Goal: Task Accomplishment & Management: Complete application form

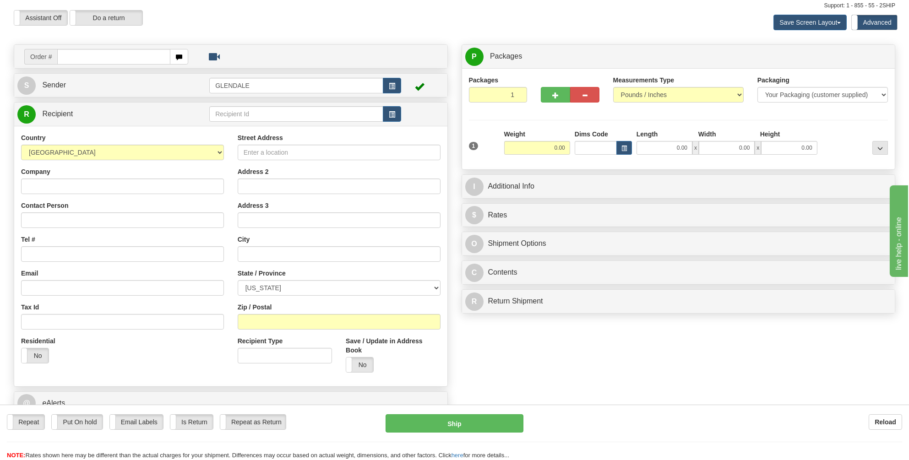
scroll to position [46, 0]
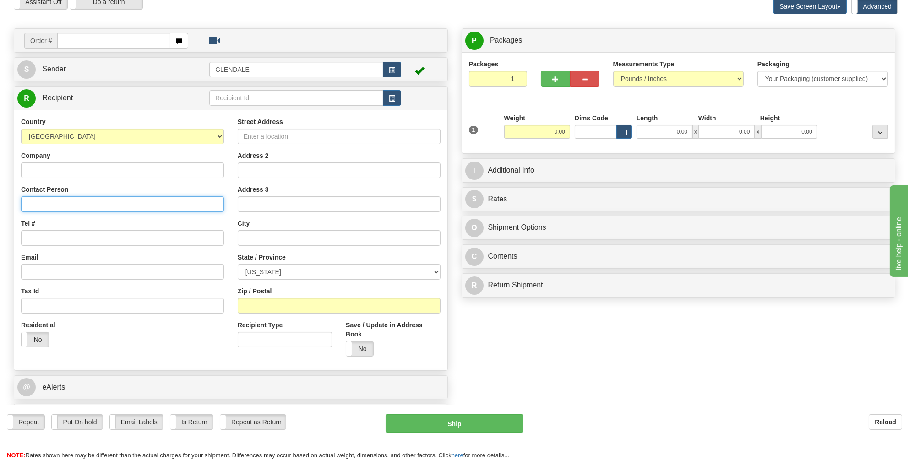
click at [33, 203] on input "Contact Person" at bounding box center [122, 204] width 203 height 16
type input "[PERSON_NAME]"
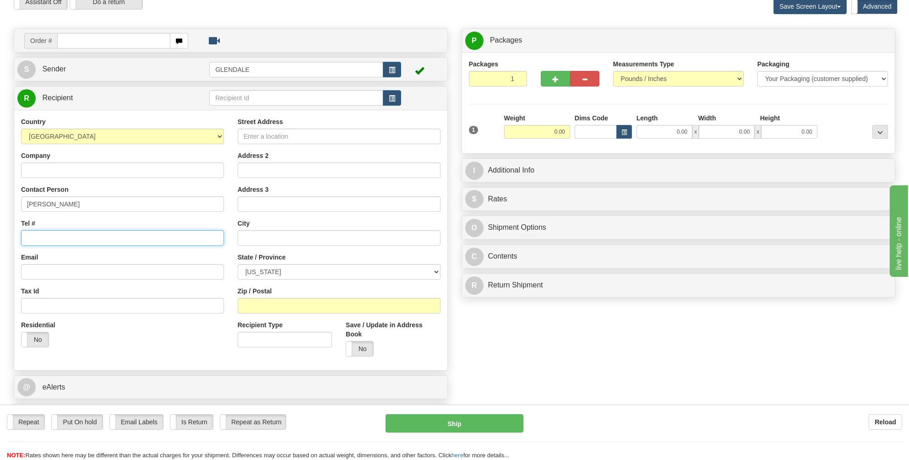
click at [32, 235] on input "Tel #" at bounding box center [122, 238] width 203 height 16
type input "2136142313"
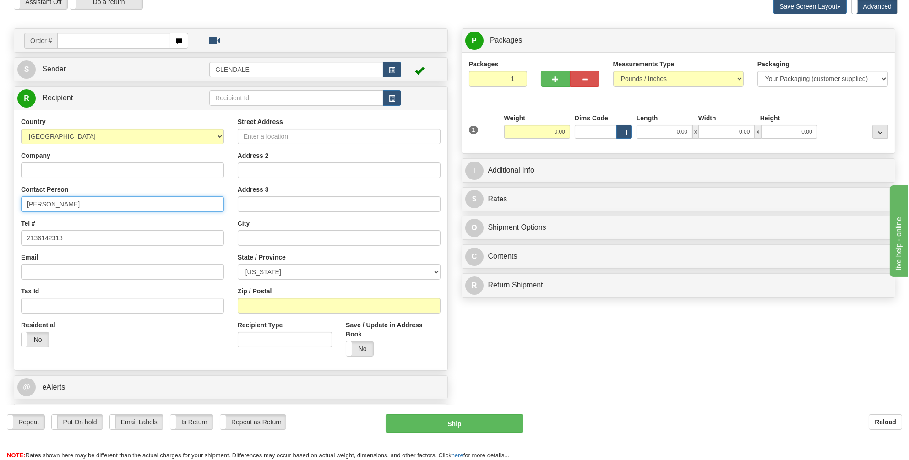
click at [30, 202] on input "[PERSON_NAME]" at bounding box center [122, 204] width 203 height 16
type input "[PERSON_NAME]"
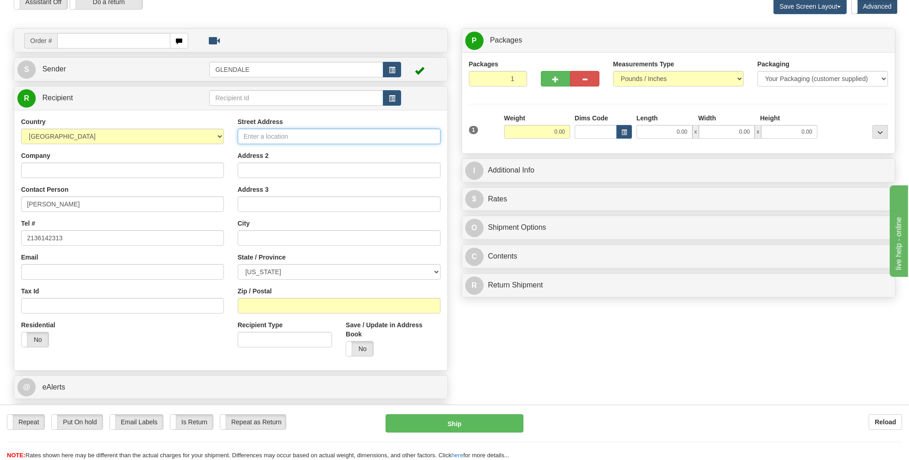
click at [259, 136] on input "Street Address" at bounding box center [339, 137] width 203 height 16
type input "[STREET_ADDRESS]"
click at [258, 167] on input "Address 2" at bounding box center [339, 171] width 203 height 16
type input "Suite 4840"
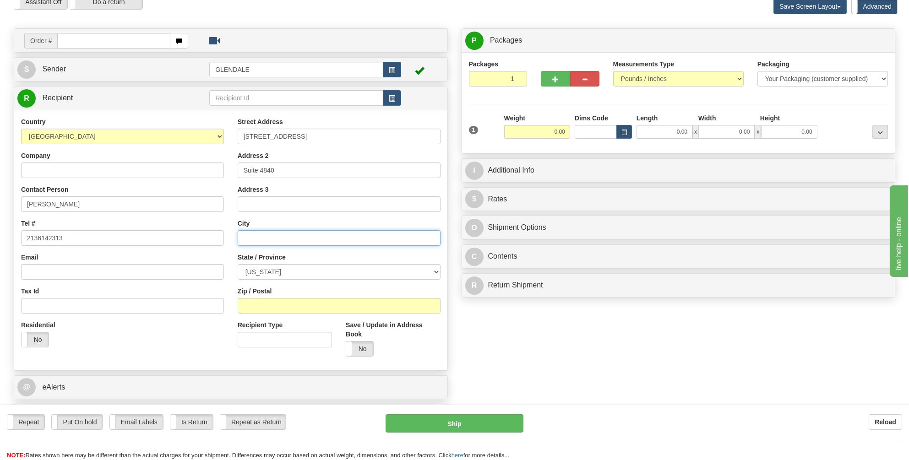
click at [250, 234] on input "text" at bounding box center [339, 238] width 203 height 16
type input "[GEOGRAPHIC_DATA]"
click at [439, 269] on select "[US_STATE] [US_STATE] [US_STATE] [US_STATE] Armed Forces America Armed Forces E…" at bounding box center [339, 272] width 203 height 16
select select "CA"
click at [238, 264] on select "[US_STATE] [US_STATE] [US_STATE] [US_STATE] Armed Forces America Armed Forces E…" at bounding box center [339, 272] width 203 height 16
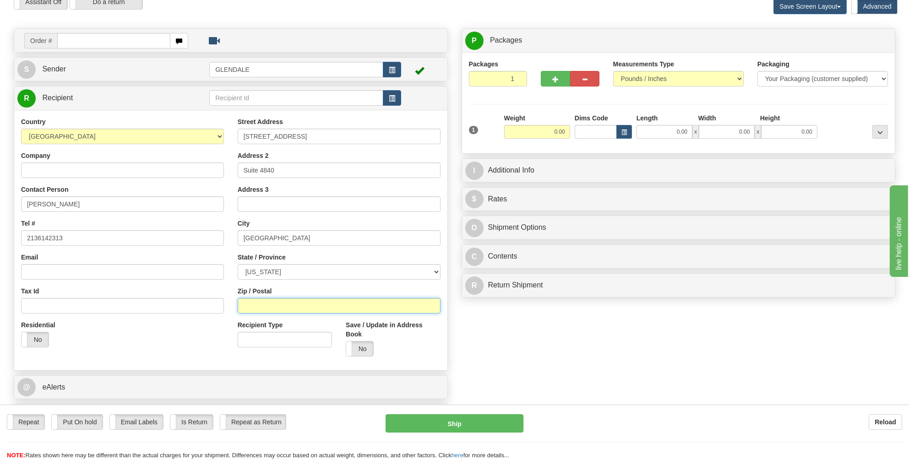
click at [256, 304] on input "Zip / Postal" at bounding box center [339, 306] width 203 height 16
type input "90017"
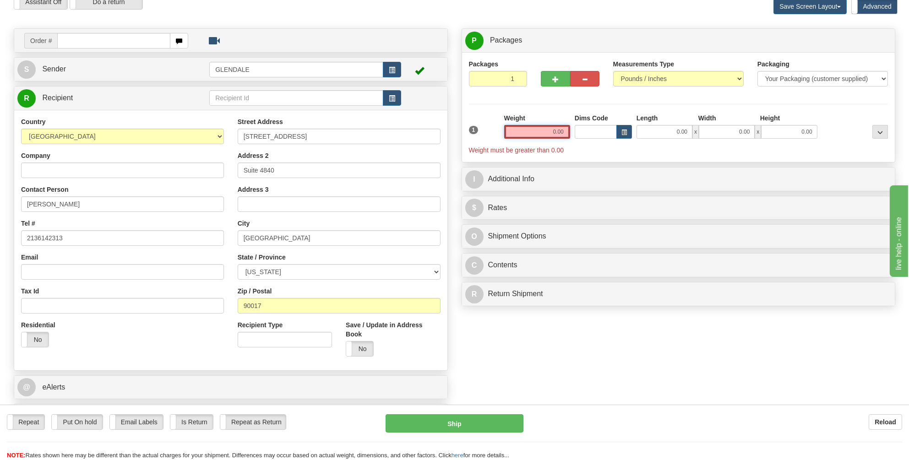
drag, startPoint x: 565, startPoint y: 131, endPoint x: 550, endPoint y: 133, distance: 15.3
click at [550, 133] on input "0.00" at bounding box center [537, 132] width 66 height 14
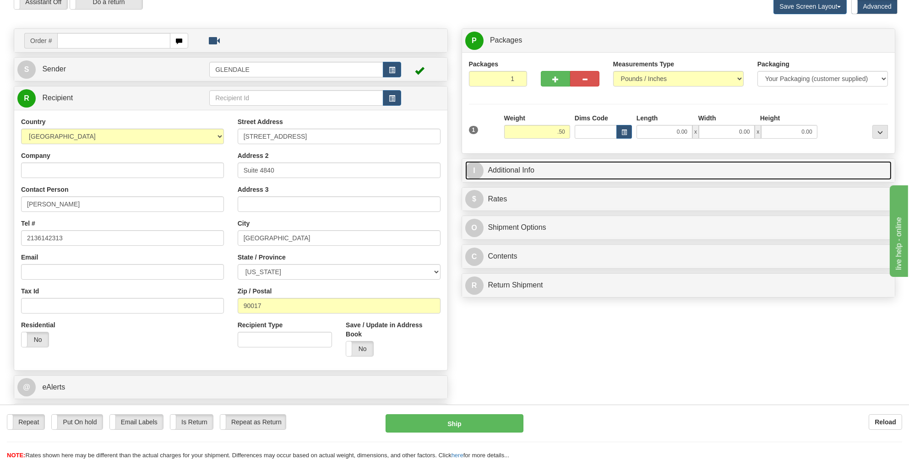
type input "0.50"
click at [501, 168] on link "I Additional Info" at bounding box center [678, 170] width 427 height 19
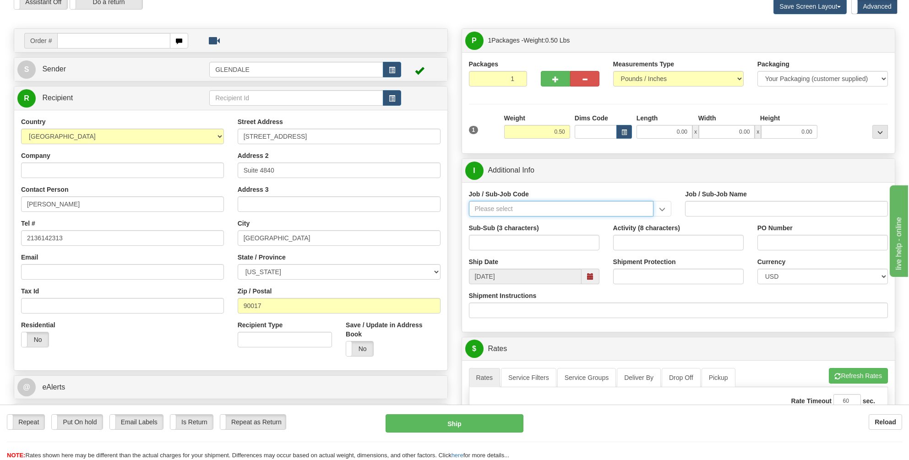
click at [487, 206] on input "Job / Sub-Job Code" at bounding box center [561, 209] width 185 height 16
click at [488, 220] on div "55997-100" at bounding box center [559, 223] width 176 height 10
type input "55997-100"
type input "[US_STATE] BASIC BD - BASIC BD"
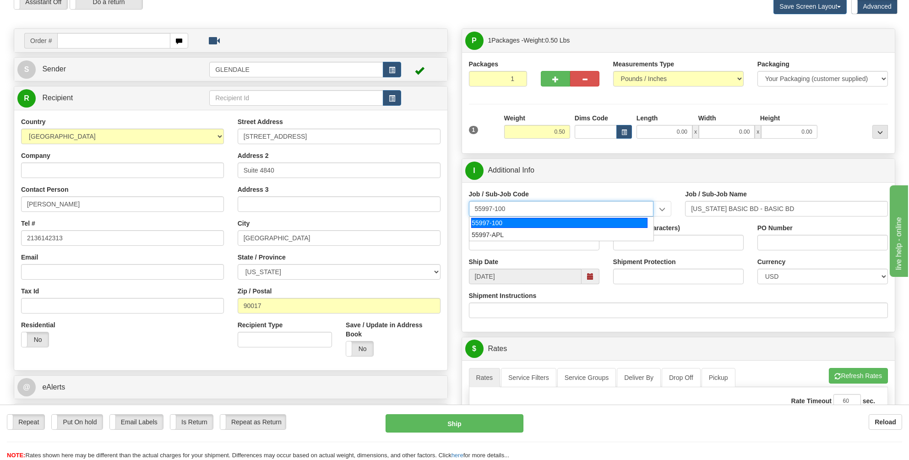
type input "55997-100"
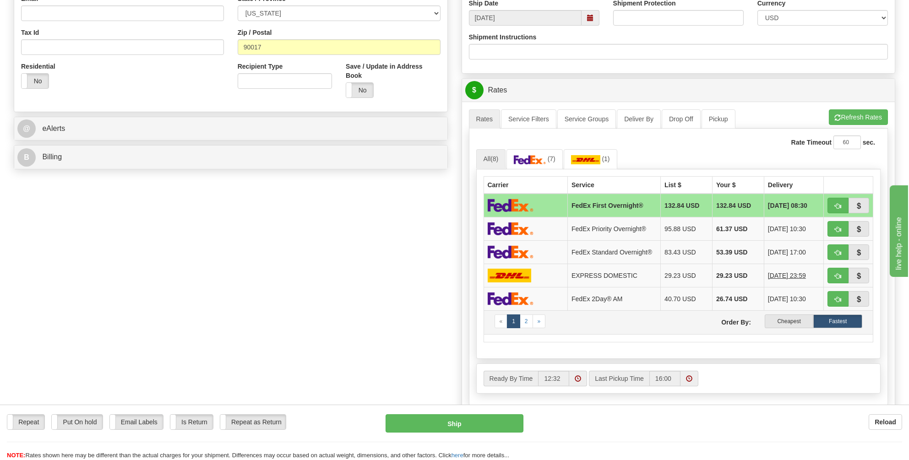
scroll to position [321, 0]
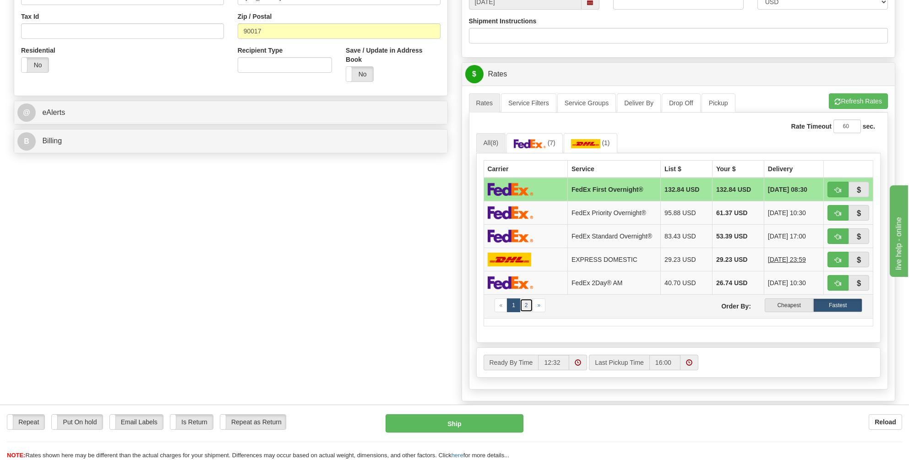
click at [527, 301] on link "2" at bounding box center [526, 306] width 13 height 14
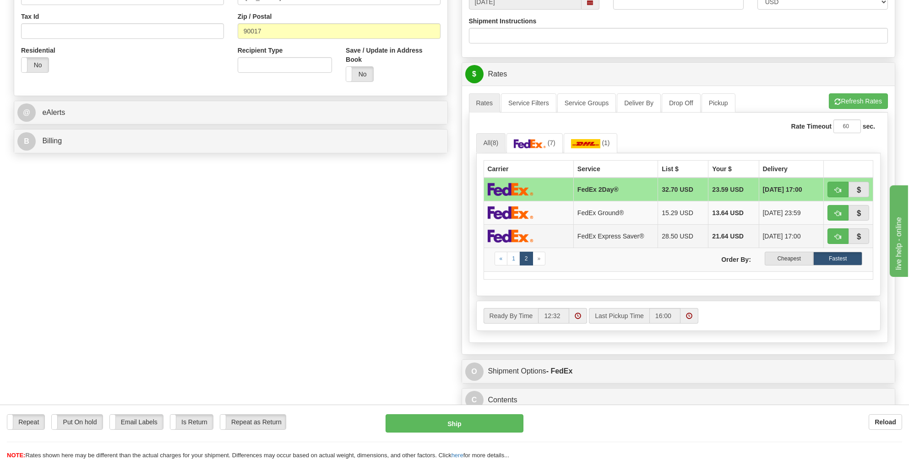
click at [524, 236] on img at bounding box center [511, 235] width 46 height 13
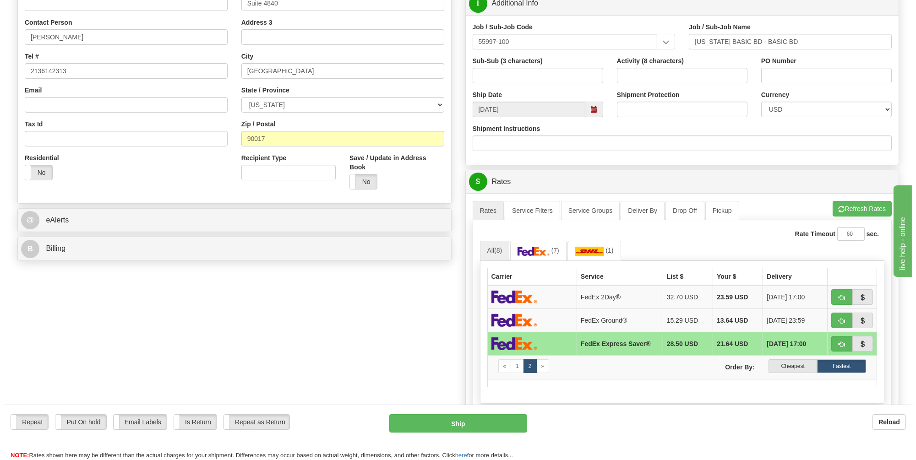
scroll to position [229, 0]
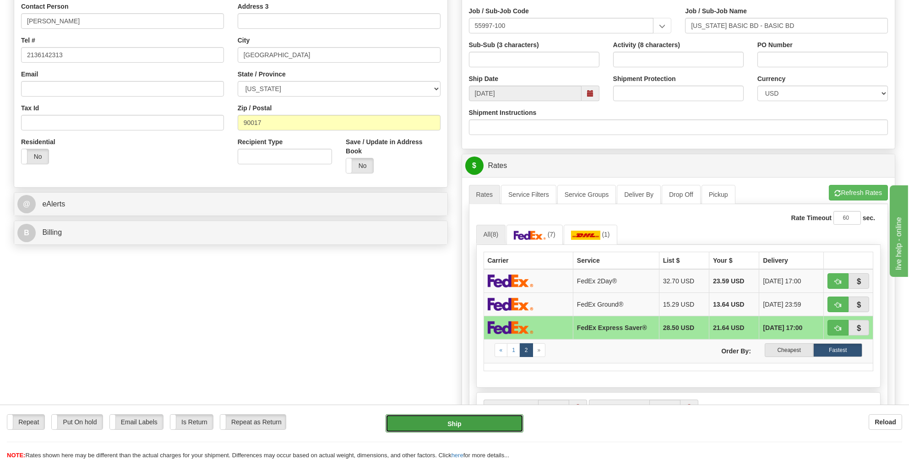
click at [448, 424] on button "Ship" at bounding box center [455, 423] width 138 height 18
type input "20"
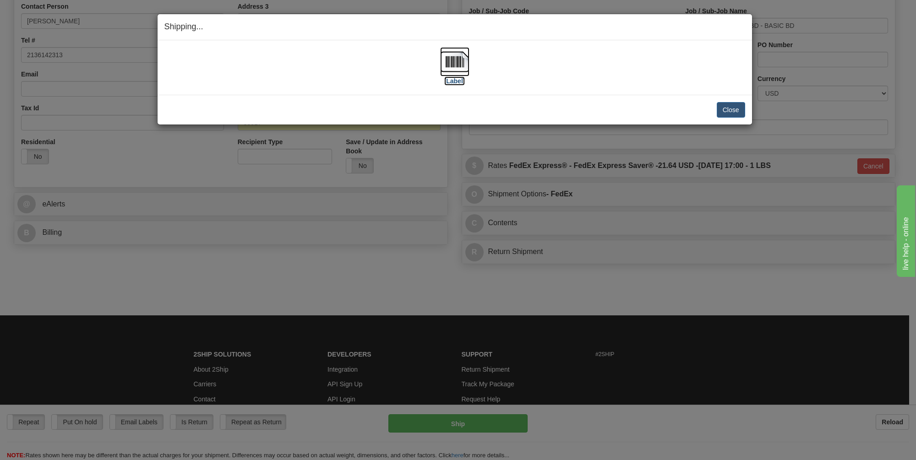
click at [451, 58] on img at bounding box center [454, 61] width 29 height 29
